Goal: Information Seeking & Learning: Learn about a topic

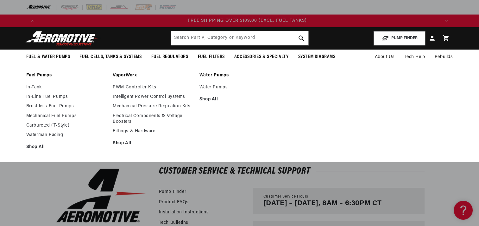
scroll to position [0, 1203]
click at [39, 114] on link "Mechanical Fuel Pumps" at bounding box center [66, 117] width 80 height 6
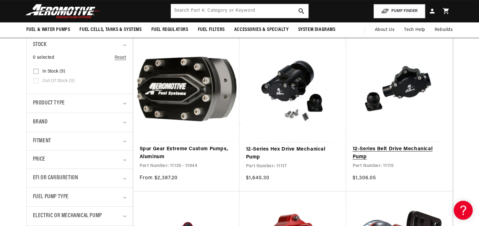
scroll to position [0, 802]
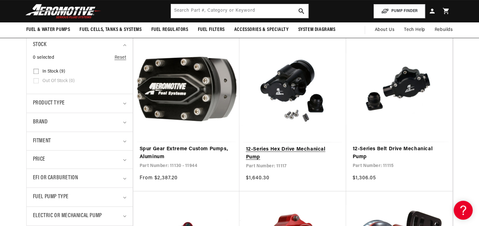
click at [292, 149] on link "12-Series Hex Drive Mechanical Pump" at bounding box center [292, 154] width 94 height 16
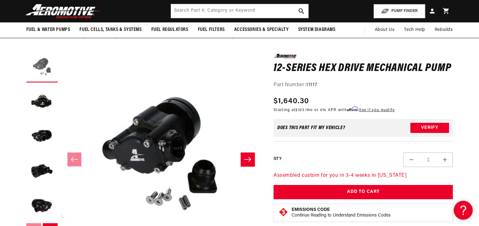
scroll to position [32, 0]
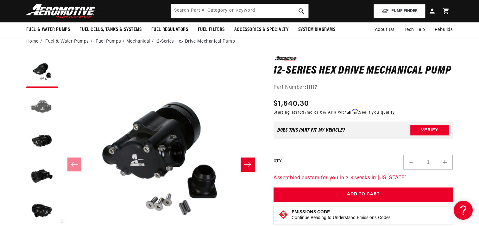
click at [40, 109] on button "Load image 2 in gallery view" at bounding box center [42, 107] width 32 height 32
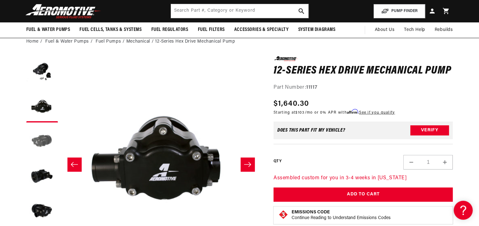
scroll to position [0, 401]
click at [42, 137] on button "Load image 3 in gallery view" at bounding box center [42, 142] width 32 height 32
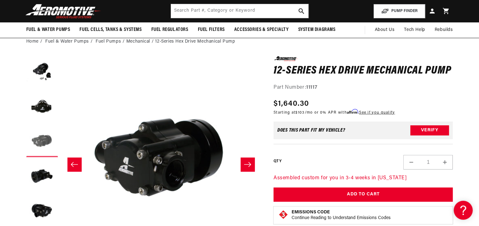
scroll to position [0, 399]
click at [41, 170] on button "Load image 4 in gallery view" at bounding box center [42, 177] width 32 height 32
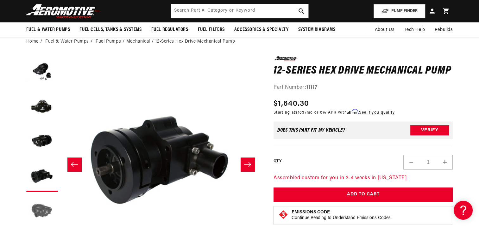
scroll to position [0, 715]
click at [40, 205] on button "Load image 5 in gallery view" at bounding box center [42, 211] width 32 height 32
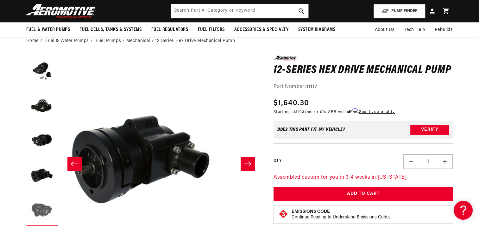
scroll to position [0, 0]
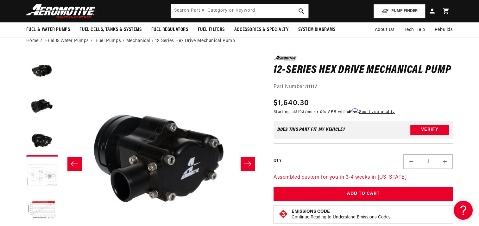
click at [43, 179] on button "Load image 6 in gallery view" at bounding box center [42, 176] width 32 height 32
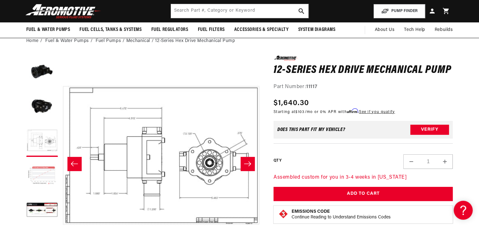
click at [46, 172] on button "Load image 7 in gallery view" at bounding box center [42, 176] width 32 height 32
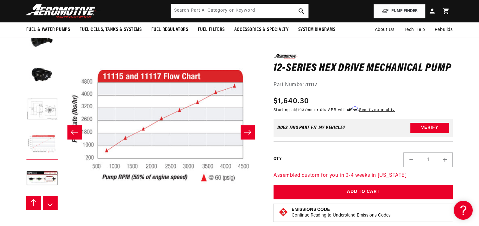
click at [44, 173] on button "Load image 8 in gallery view" at bounding box center [42, 180] width 32 height 32
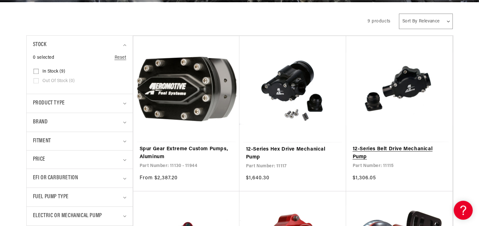
scroll to position [0, 1203]
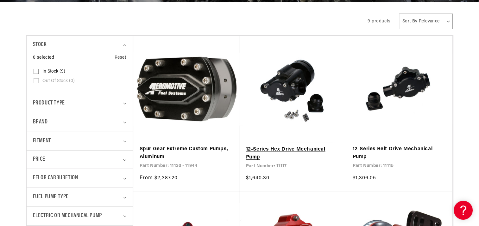
click at [281, 147] on link "12-Series Hex Drive Mechanical Pump" at bounding box center [292, 154] width 94 height 16
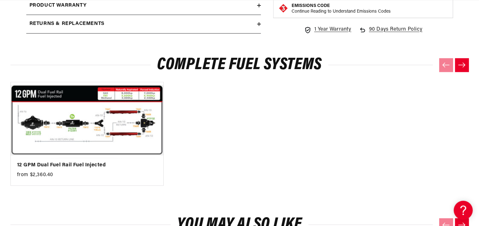
click at [465, 60] on button "Next slide" at bounding box center [461, 65] width 14 height 14
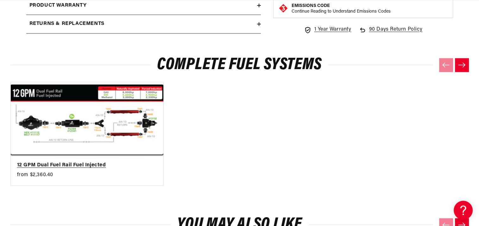
click at [69, 162] on link "12 GPM Dual Fuel Rail Fuel Injected" at bounding box center [83, 166] width 133 height 8
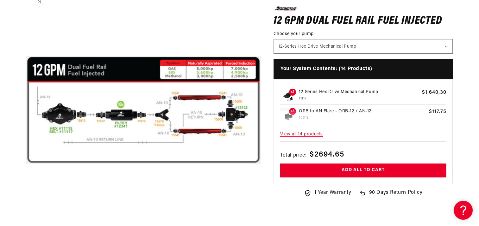
scroll to position [0, 401]
click at [294, 134] on span "View all 14 products" at bounding box center [363, 135] width 166 height 14
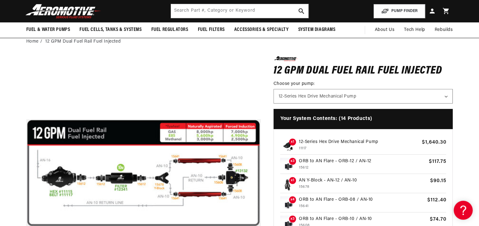
scroll to position [0, 0]
click at [291, 180] on span "x1" at bounding box center [292, 180] width 7 height 7
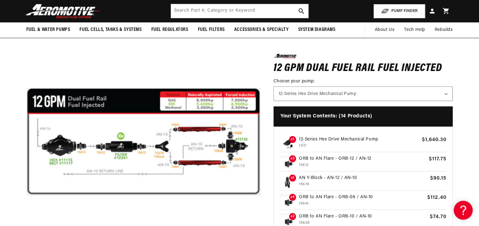
scroll to position [0, 401]
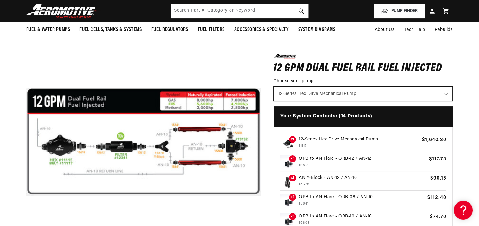
click at [430, 93] on select "12-Series Hex Drive Mechanical Pump 12-Series Belt Drive Mechanical Pump" at bounding box center [363, 94] width 179 height 14
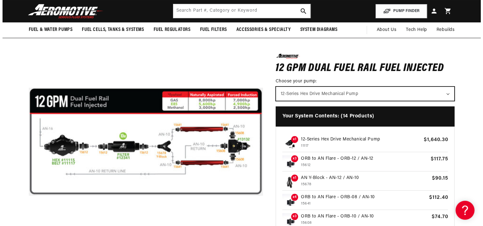
scroll to position [0, 802]
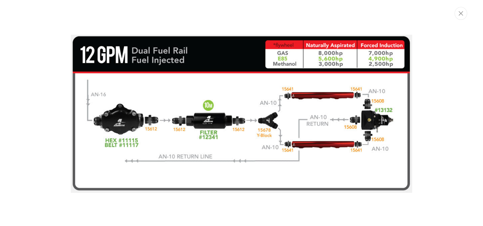
click at [194, 30] on div "Media gallery" at bounding box center [241, 113] width 483 height 170
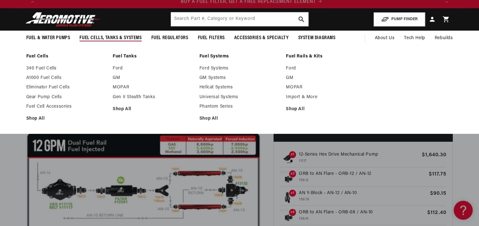
scroll to position [0, 401]
